Goal: Communication & Community: Answer question/provide support

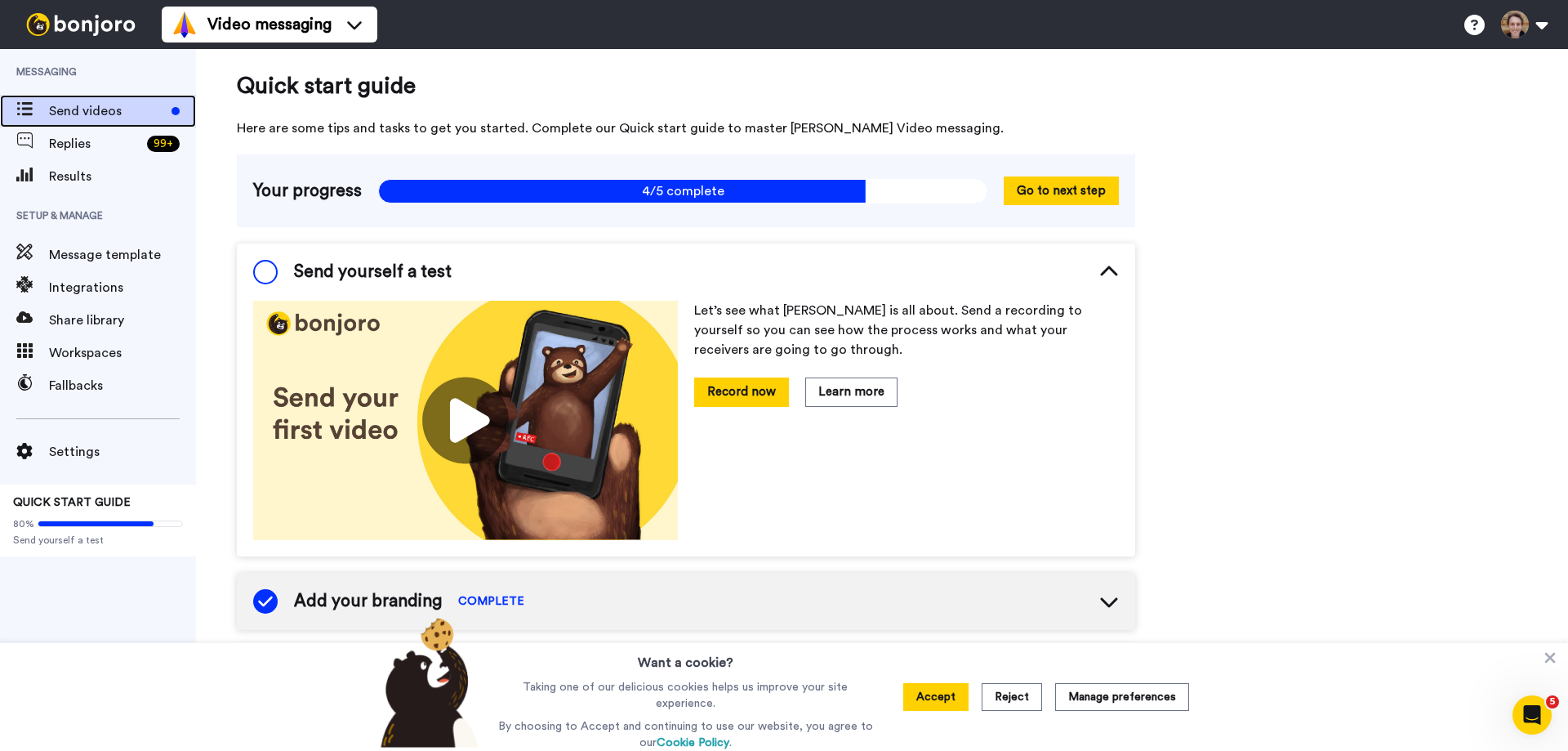
click at [74, 113] on span "Send videos" at bounding box center [107, 111] width 116 height 20
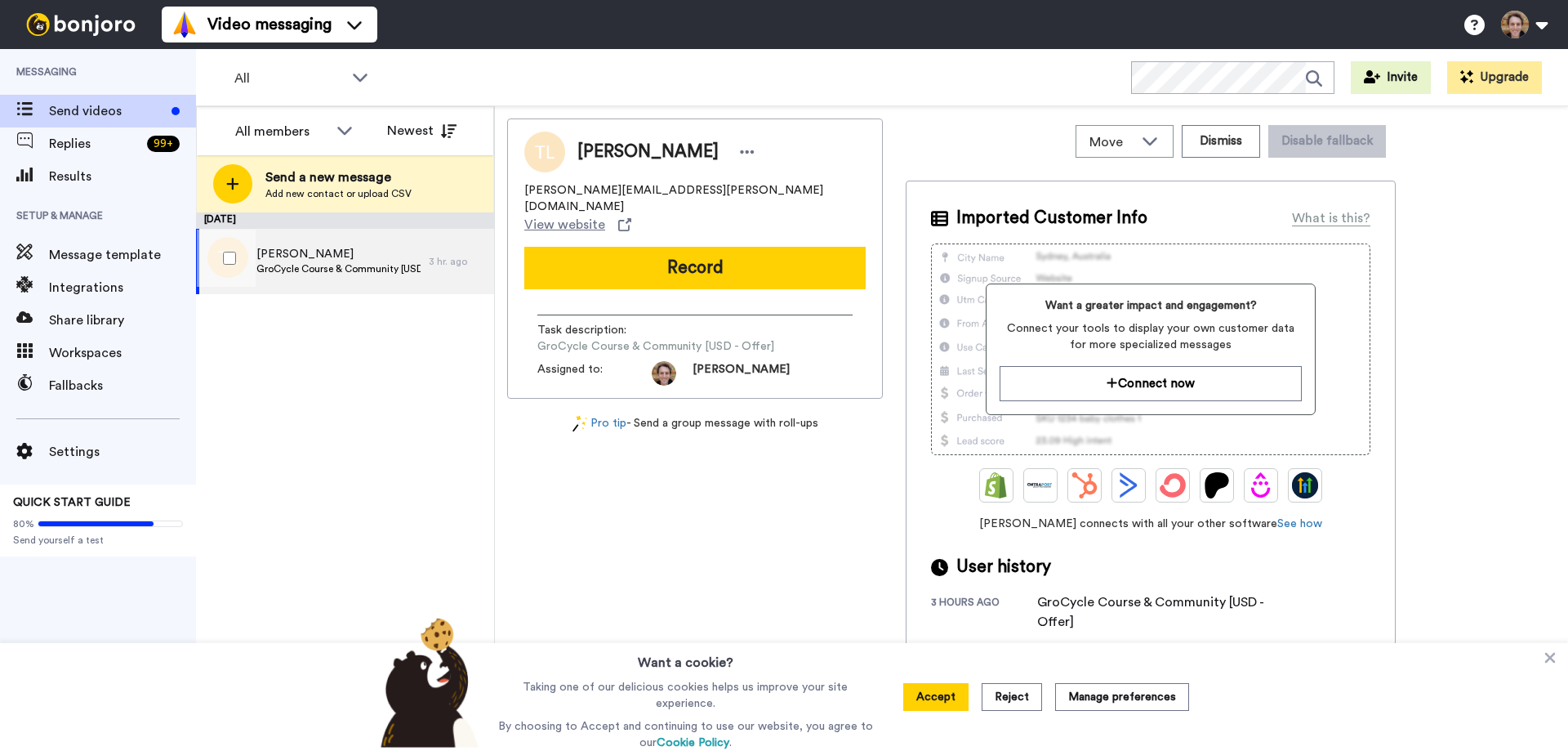
click at [362, 273] on span "GroCycle Course & Community [USD - Offer]" at bounding box center [339, 268] width 164 height 13
drag, startPoint x: 639, startPoint y: 191, endPoint x: 524, endPoint y: 190, distance: 115.0
click at [524, 190] on div "Teresa LesterT teresa.lester@me.com View website Record Task description : GroC…" at bounding box center [695, 257] width 375 height 280
copy span "teresa.lester@me.com"
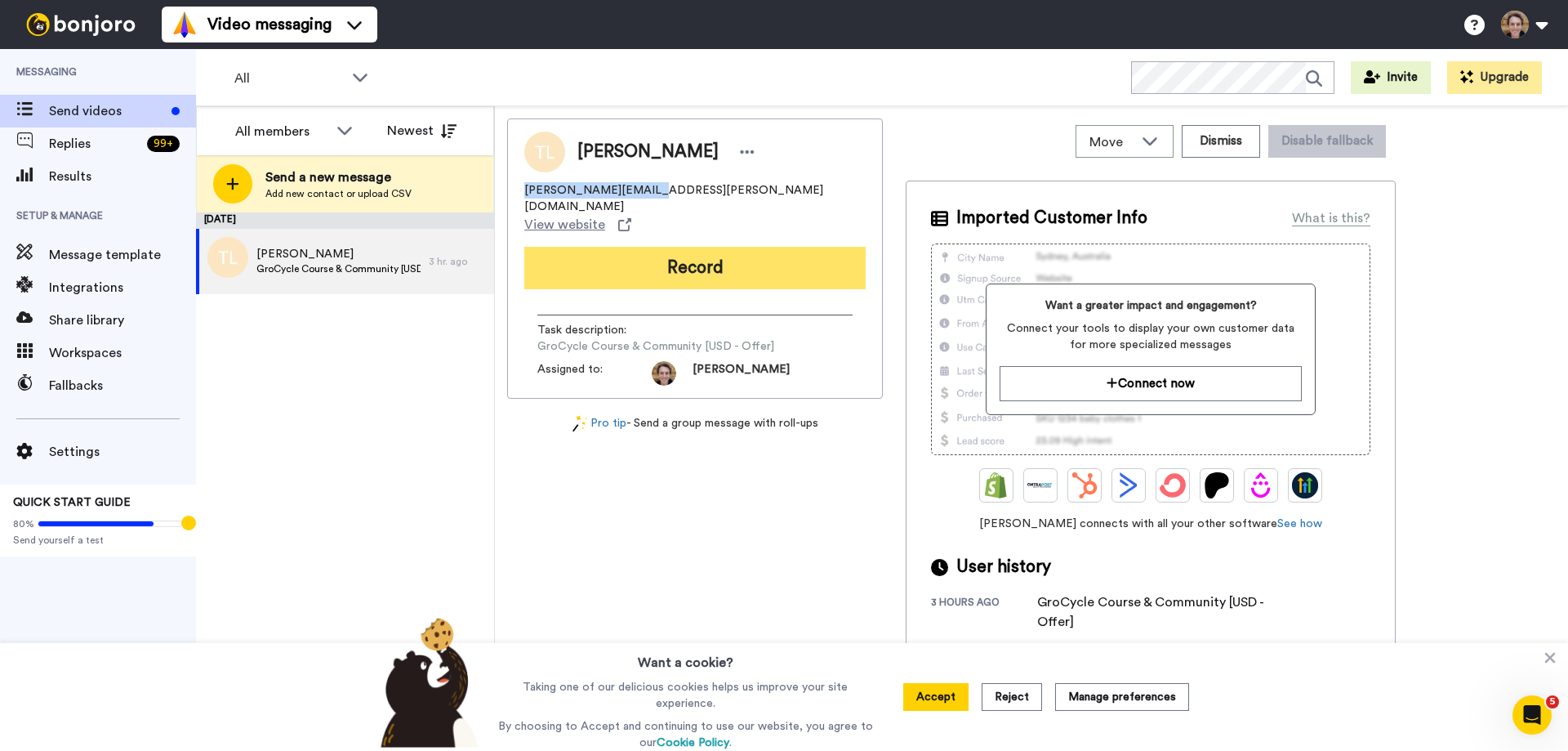
click at [713, 247] on button "Record" at bounding box center [695, 268] width 341 height 43
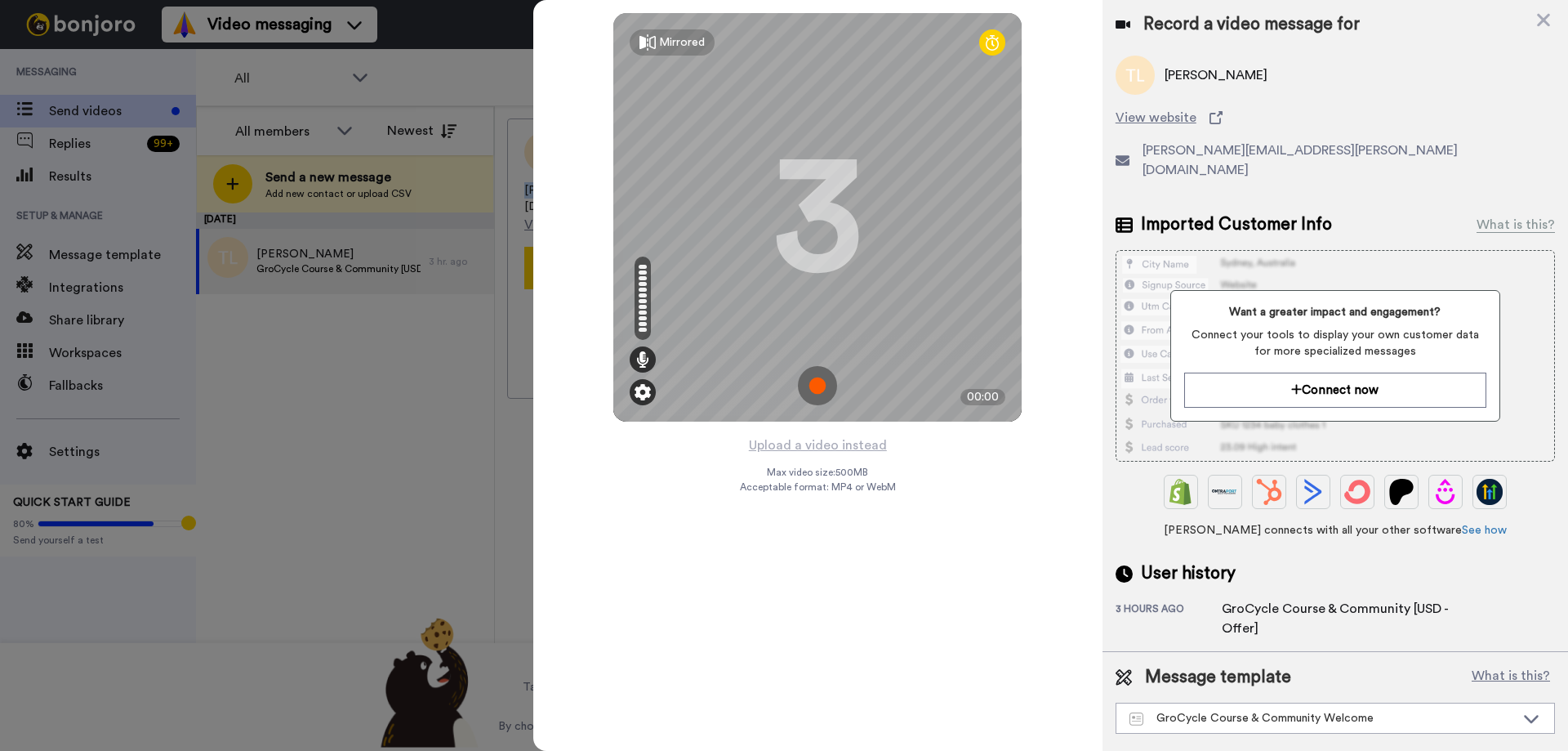
click at [639, 395] on img at bounding box center [643, 392] width 16 height 16
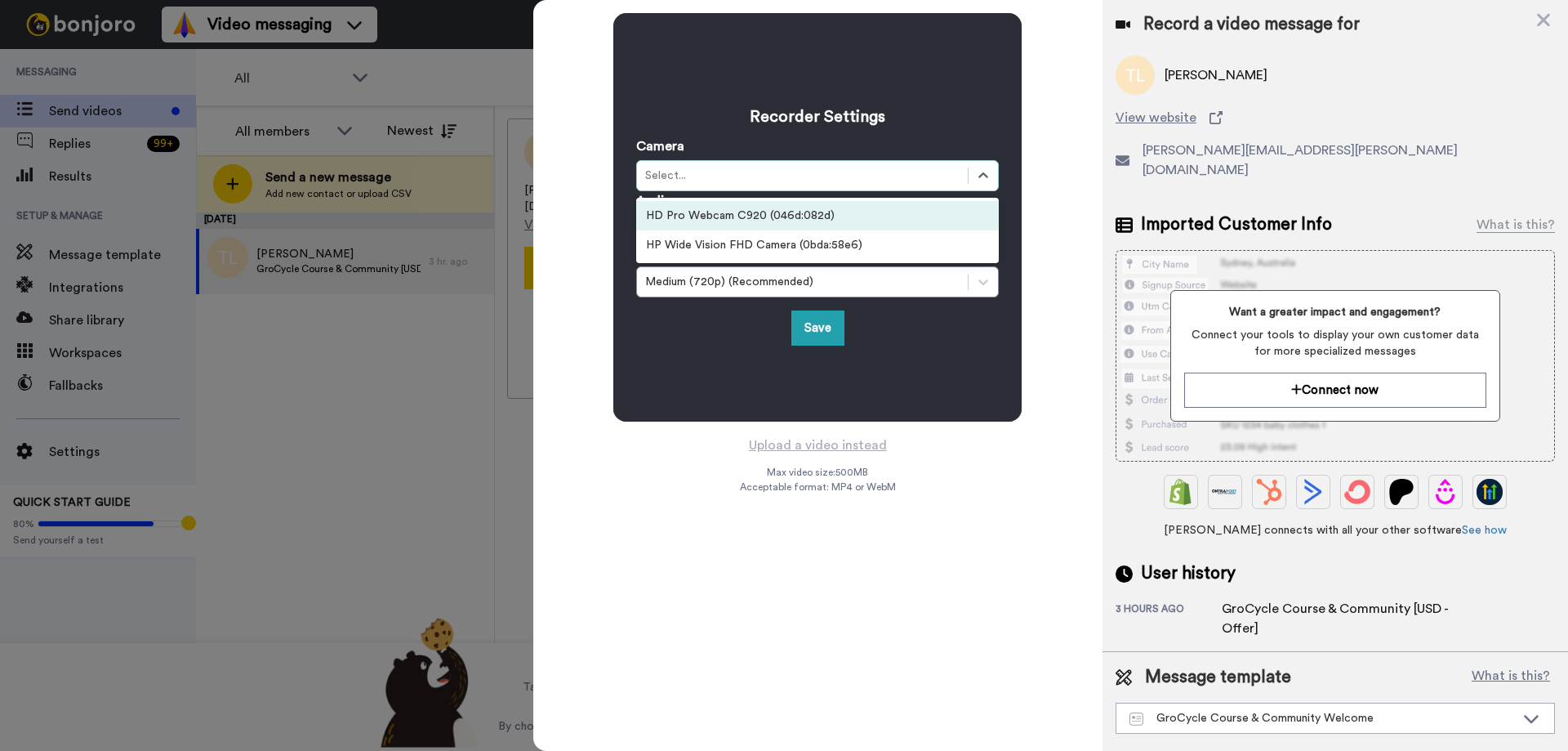
click at [843, 173] on div "Select..." at bounding box center [803, 175] width 315 height 16
click at [837, 214] on div "HD Pro Webcam C920 (046d:082d)" at bounding box center [818, 215] width 363 height 30
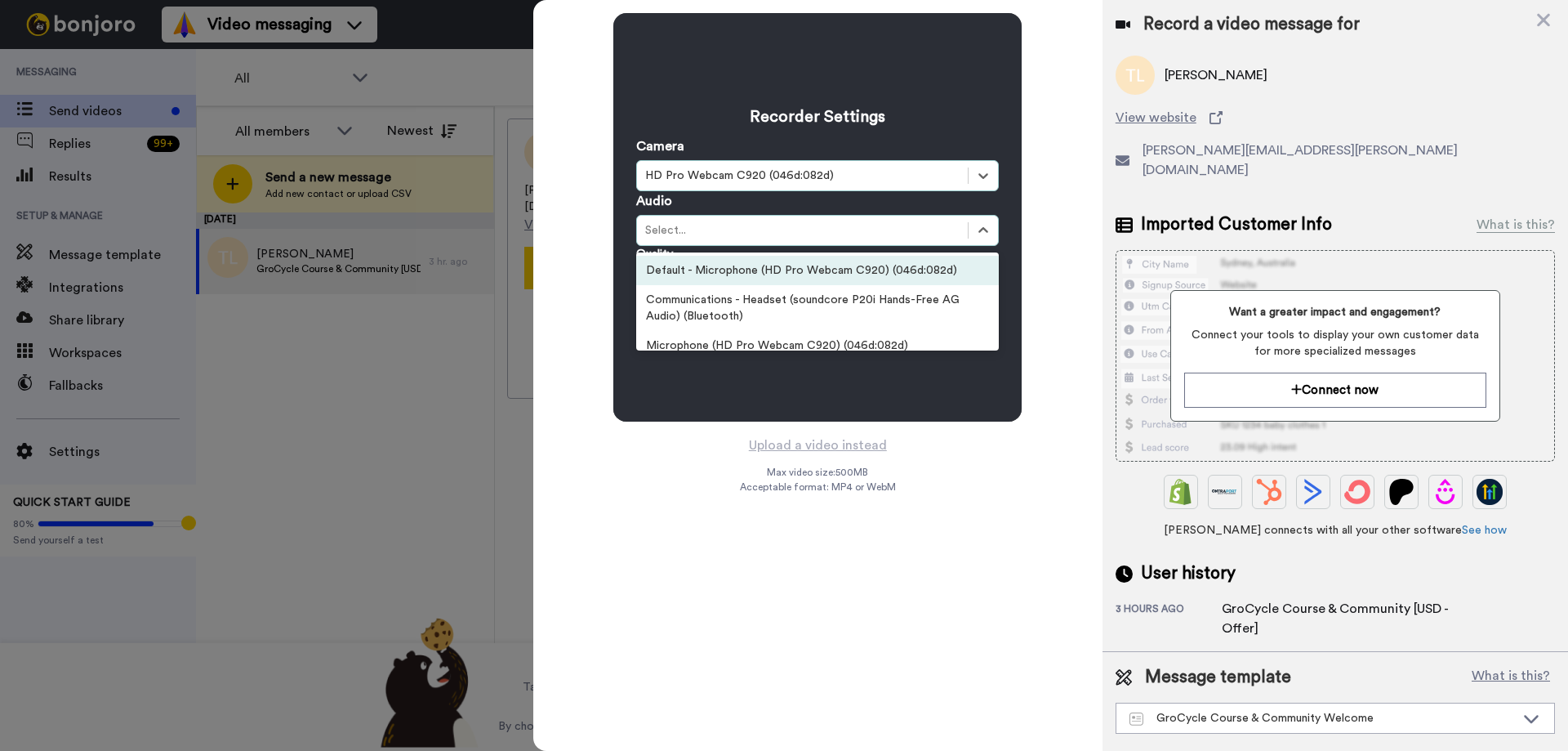
click at [936, 240] on div "Select..." at bounding box center [803, 231] width 331 height 20
click at [872, 270] on div "Default - Microphone (HD Pro Webcam C920) (046d:082d)" at bounding box center [818, 270] width 363 height 30
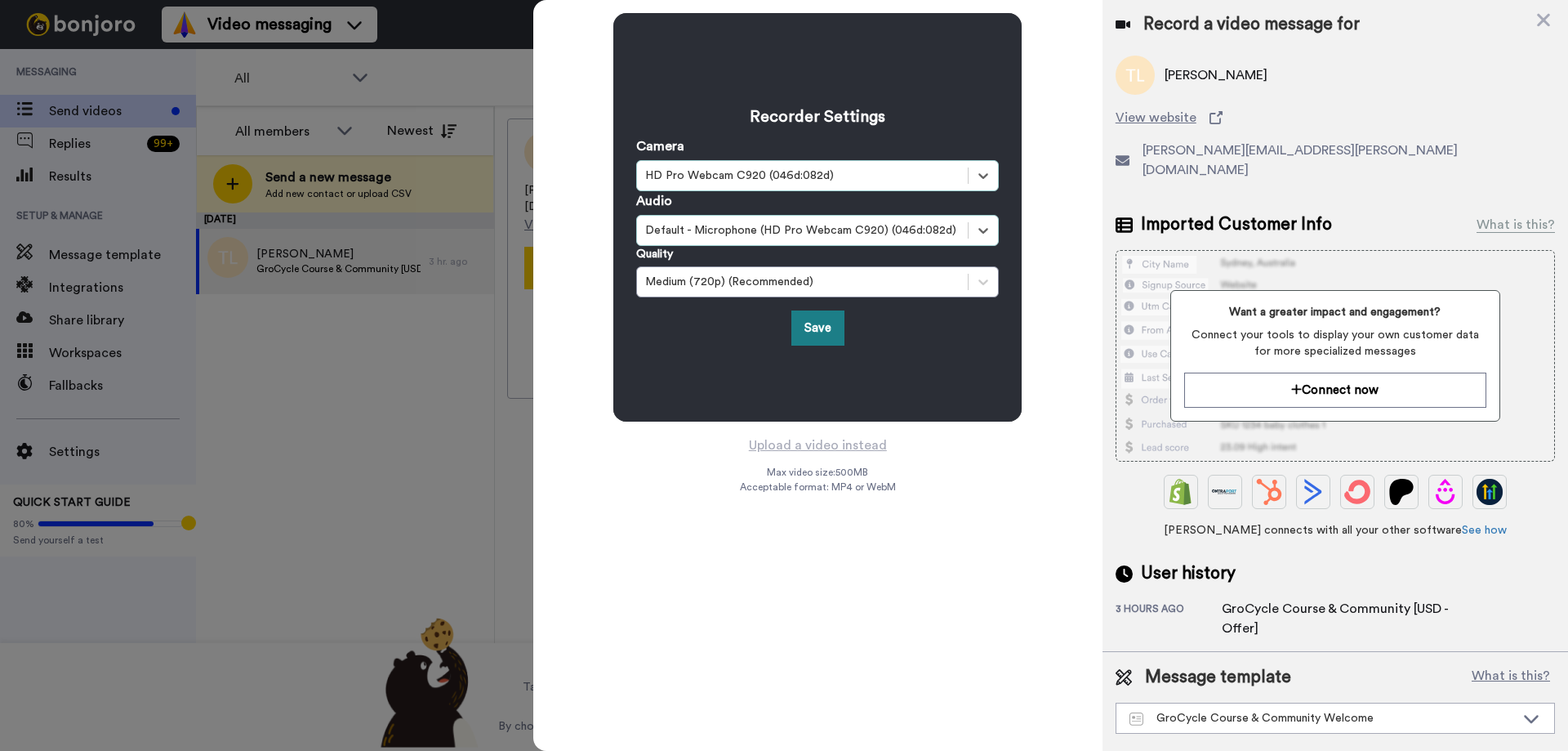
click at [829, 318] on button "Save" at bounding box center [817, 327] width 53 height 35
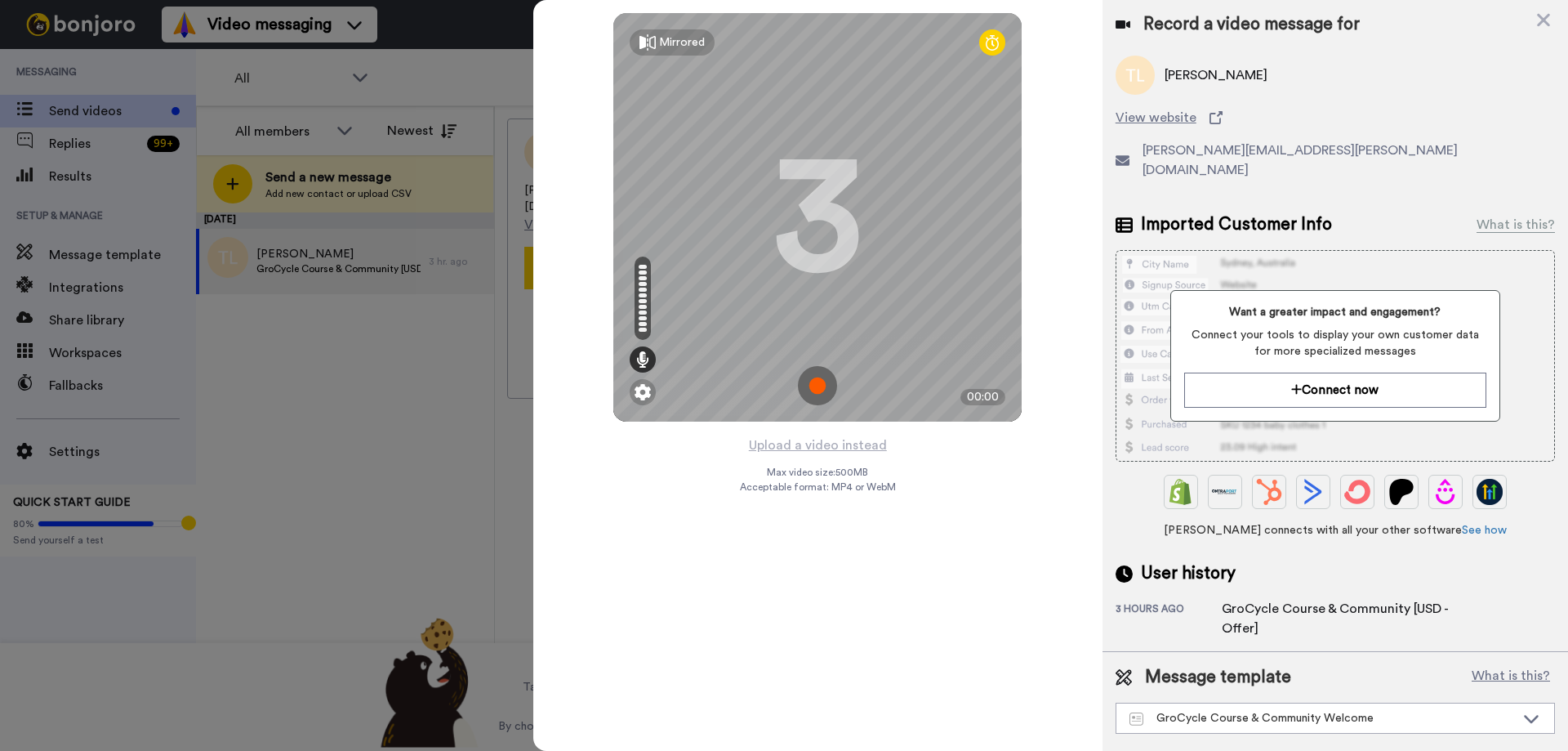
click at [814, 392] on img at bounding box center [818, 385] width 39 height 39
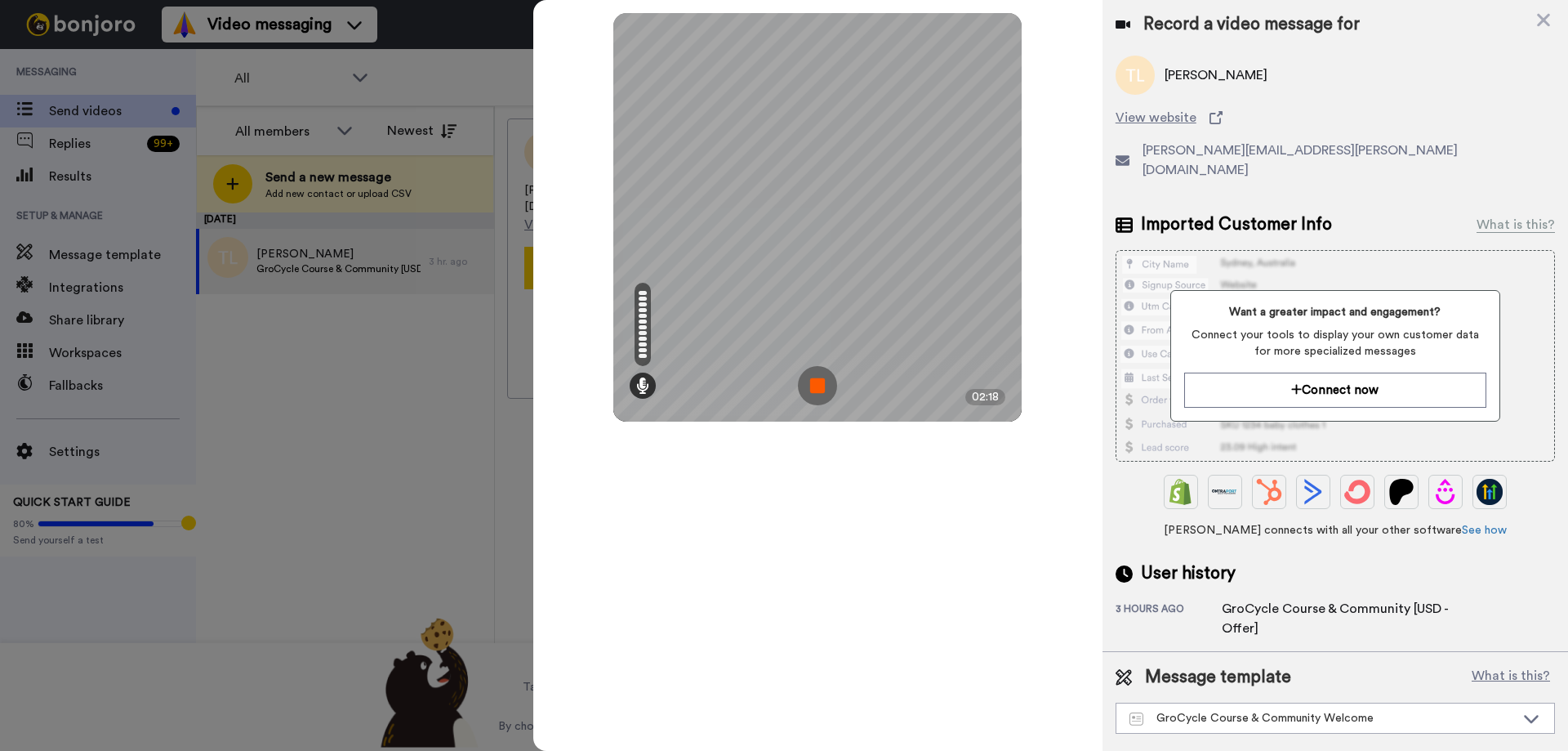
click at [818, 387] on img at bounding box center [818, 385] width 39 height 39
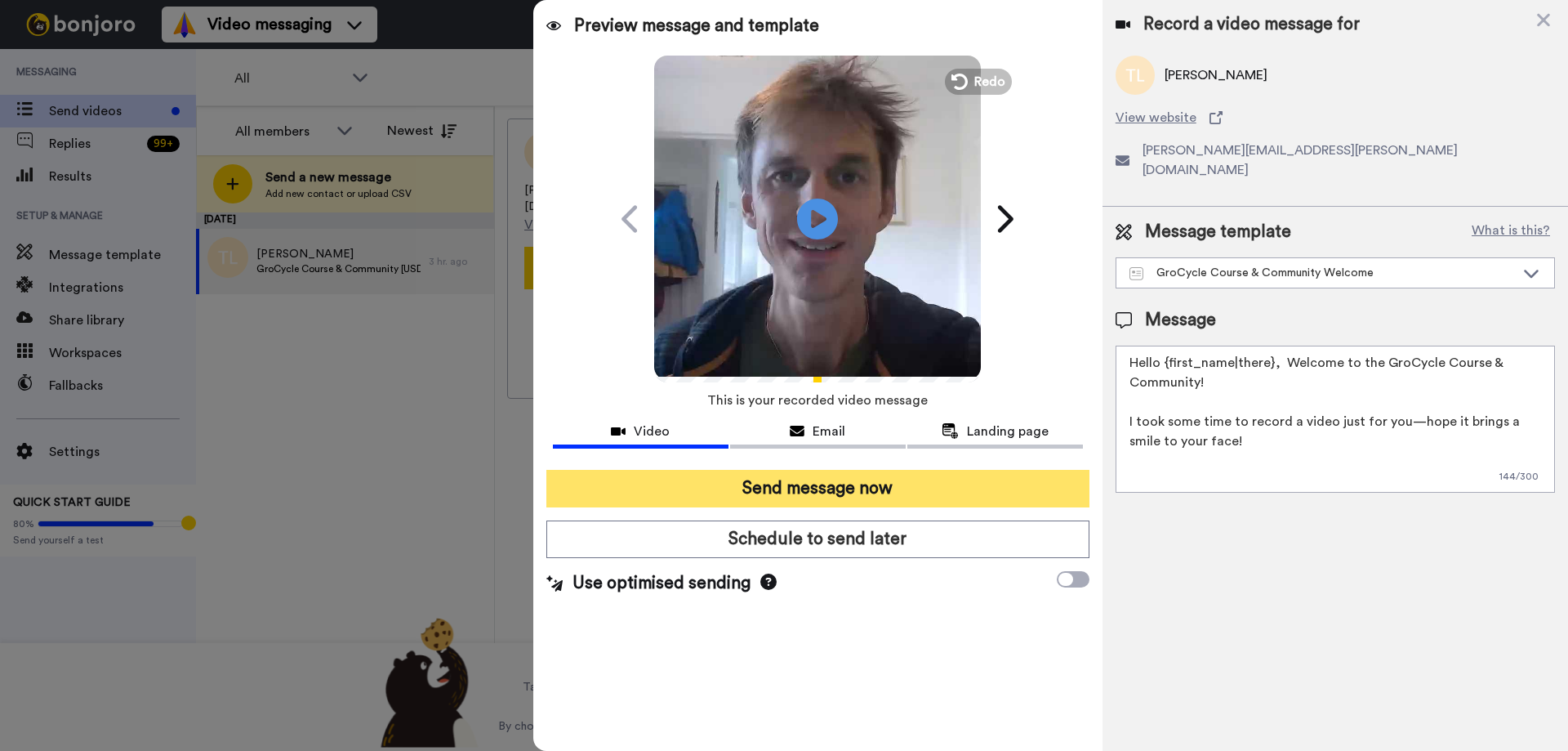
click at [941, 491] on button "Send message now" at bounding box center [818, 488] width 544 height 38
